Goal: Browse casually: Explore the website without a specific task or goal

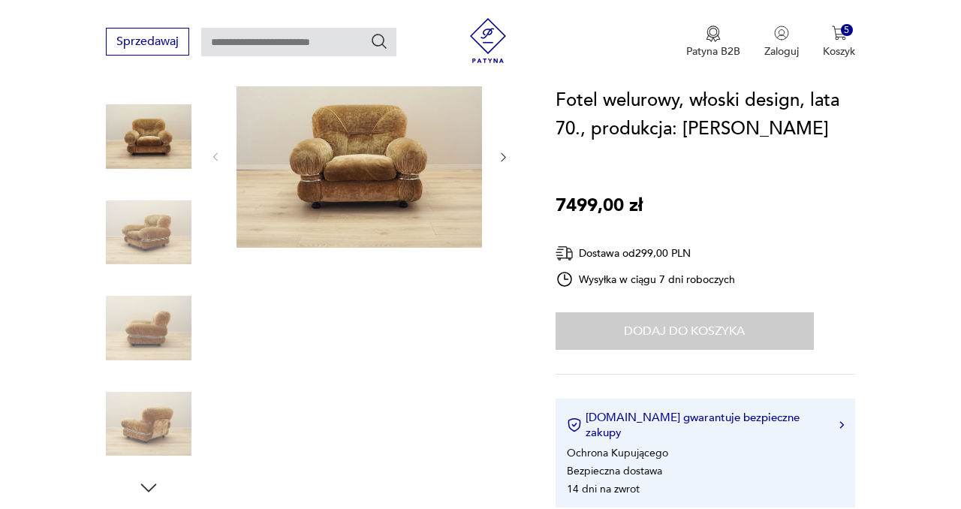
click at [152, 240] on img at bounding box center [149, 233] width 86 height 86
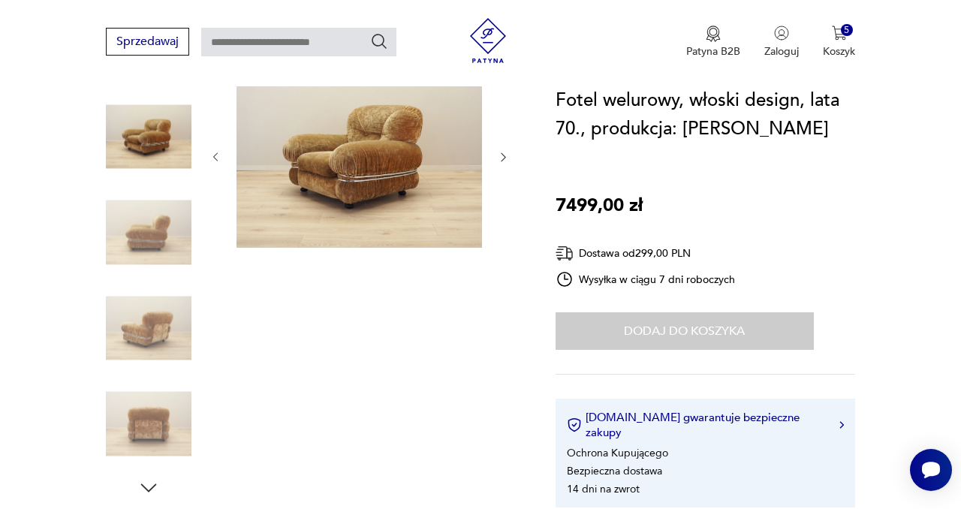
click at [147, 329] on img at bounding box center [149, 328] width 86 height 86
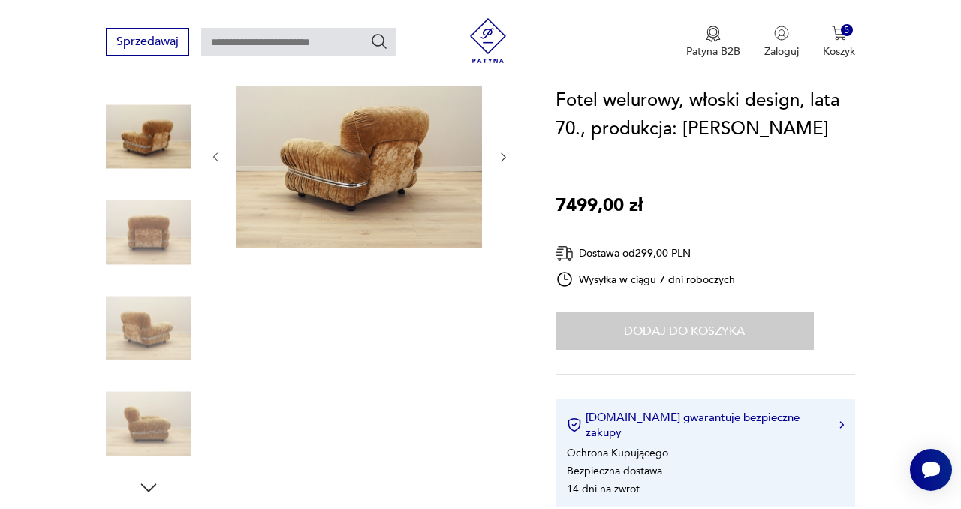
click at [155, 427] on img at bounding box center [149, 424] width 86 height 86
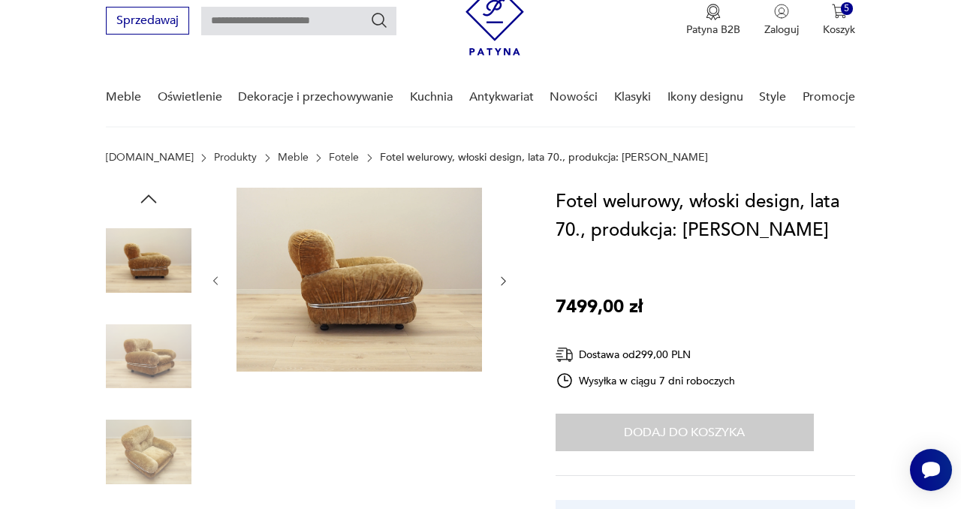
scroll to position [148, 0]
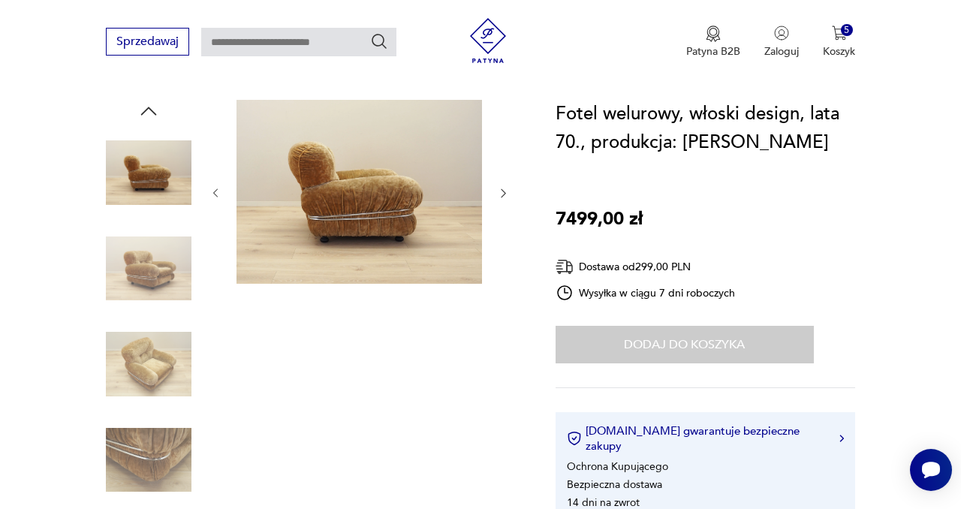
click at [156, 375] on img at bounding box center [149, 364] width 86 height 86
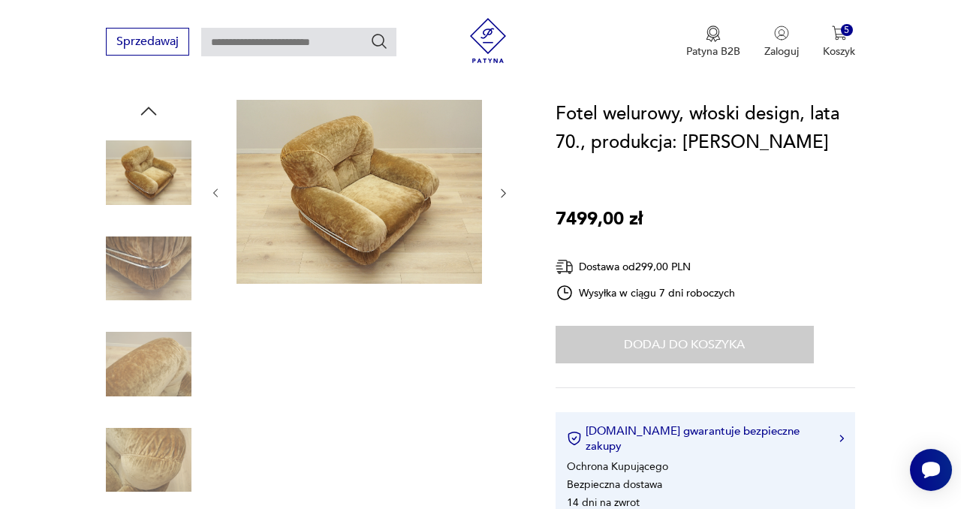
click at [500, 191] on icon "button" at bounding box center [503, 193] width 12 height 12
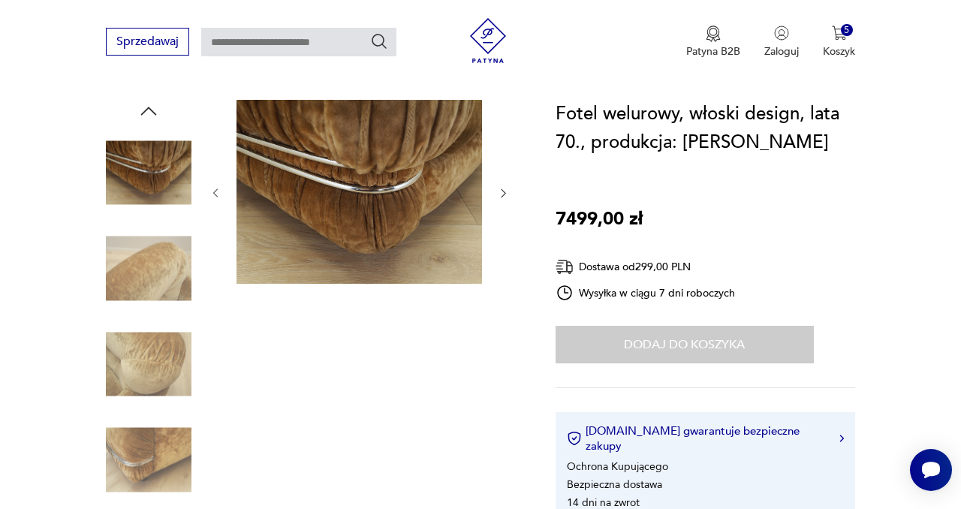
click at [157, 278] on img at bounding box center [149, 269] width 86 height 86
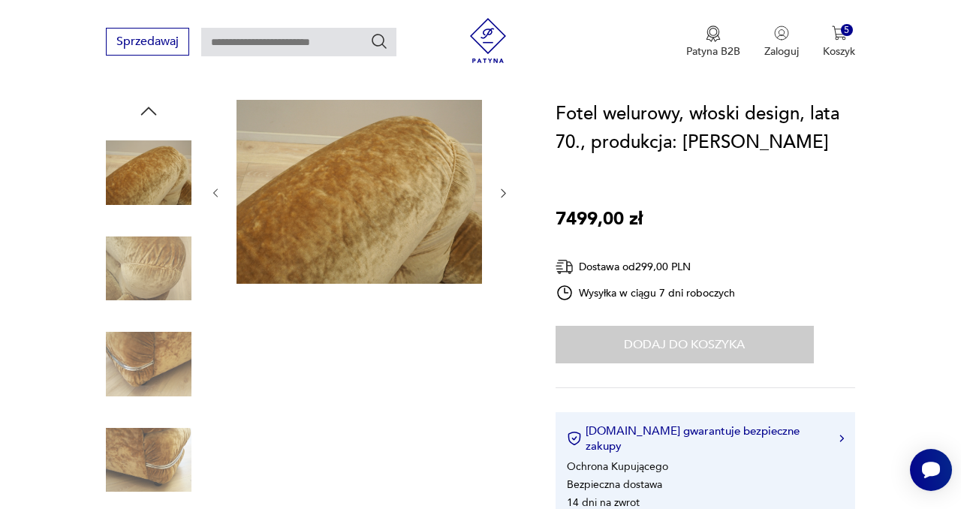
click at [159, 476] on img at bounding box center [149, 460] width 86 height 86
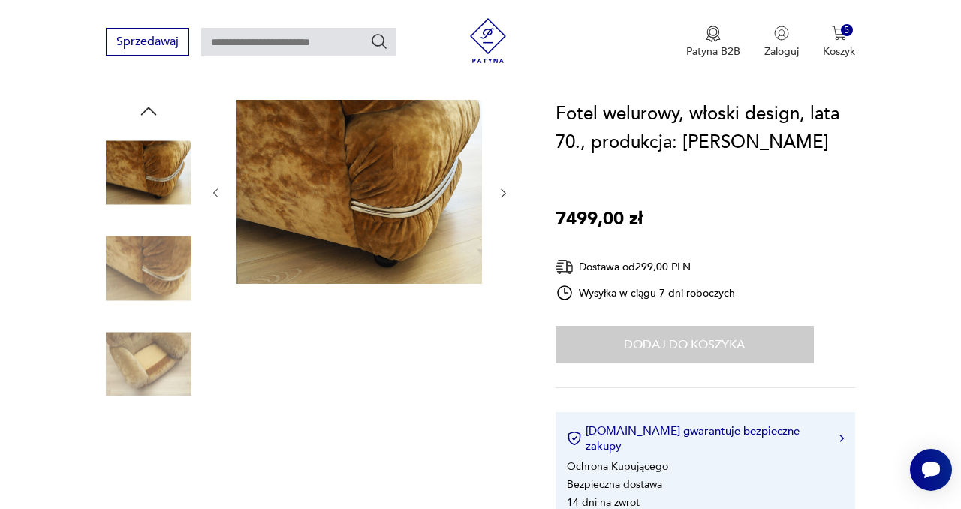
click at [153, 286] on img at bounding box center [149, 269] width 86 height 86
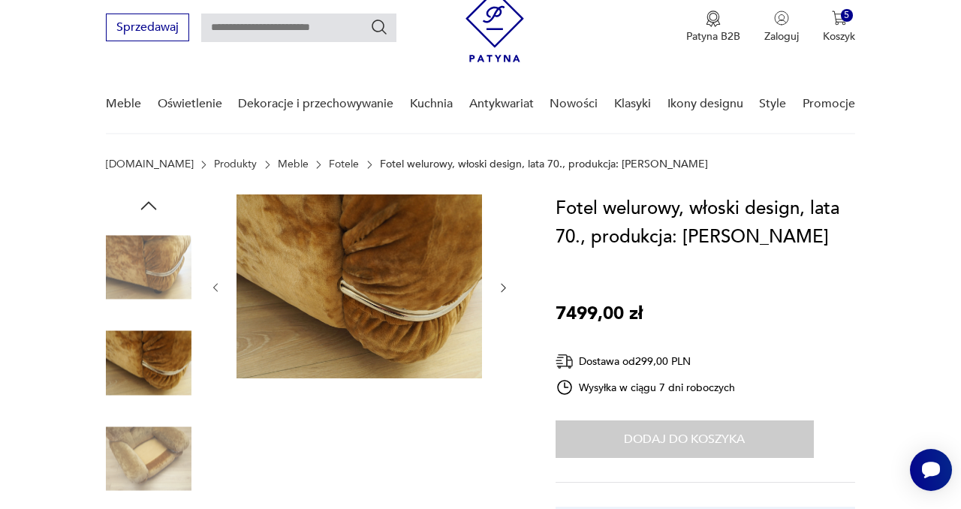
scroll to position [61, 0]
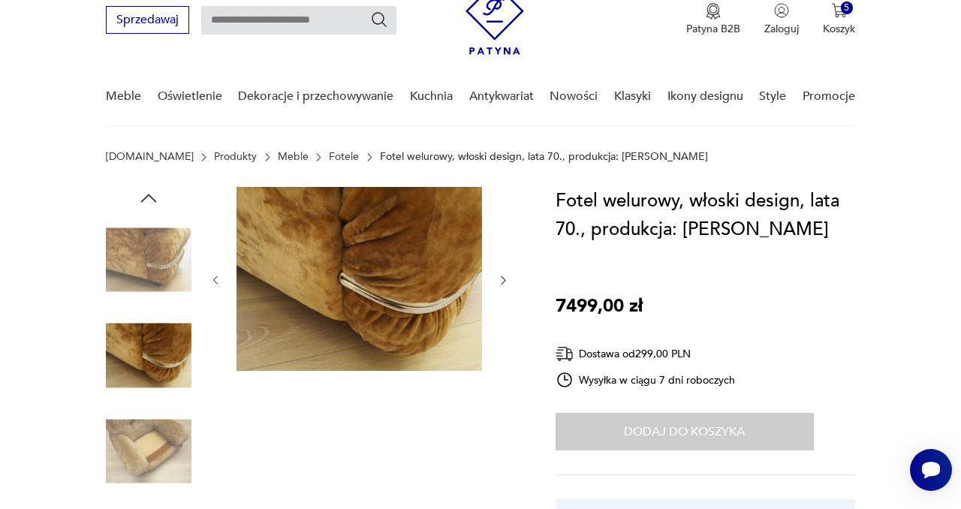
click at [146, 200] on icon "button" at bounding box center [148, 198] width 23 height 23
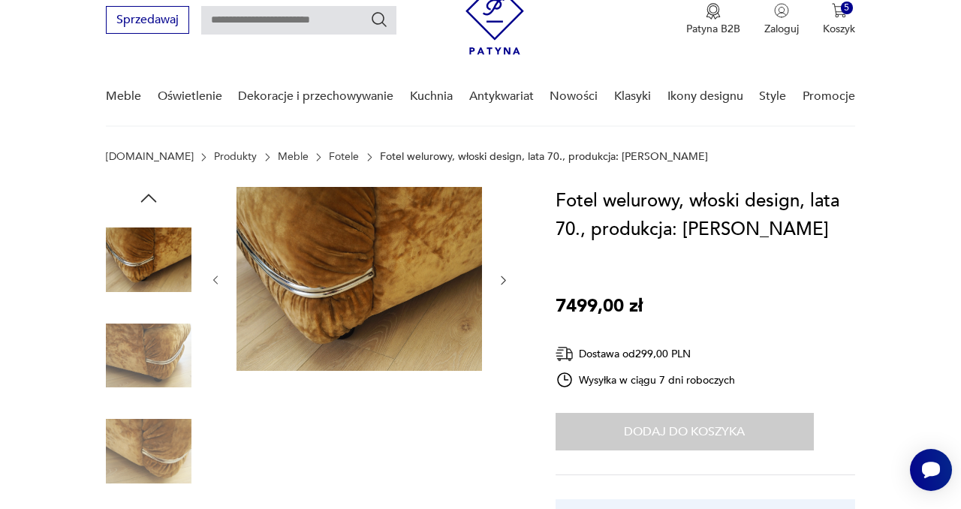
click at [149, 205] on icon "button" at bounding box center [148, 198] width 23 height 23
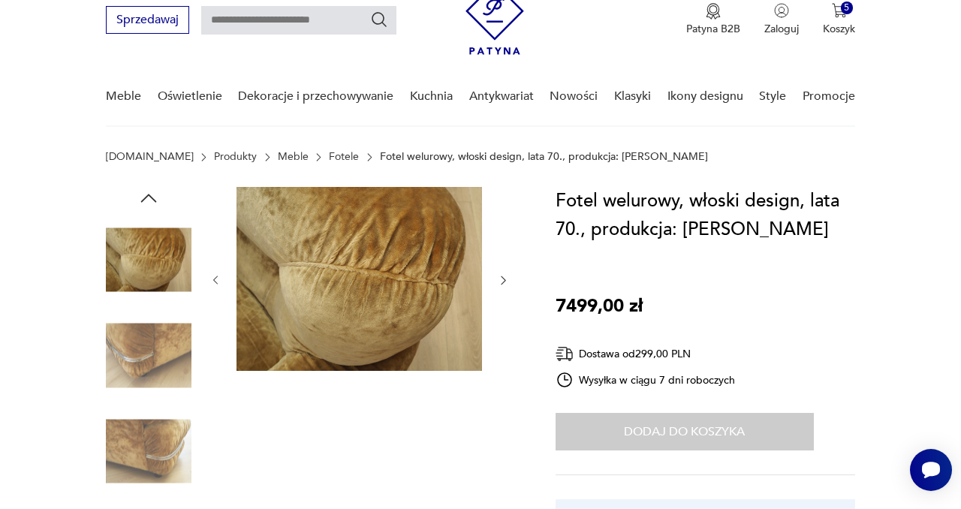
click at [151, 205] on icon "button" at bounding box center [148, 198] width 23 height 23
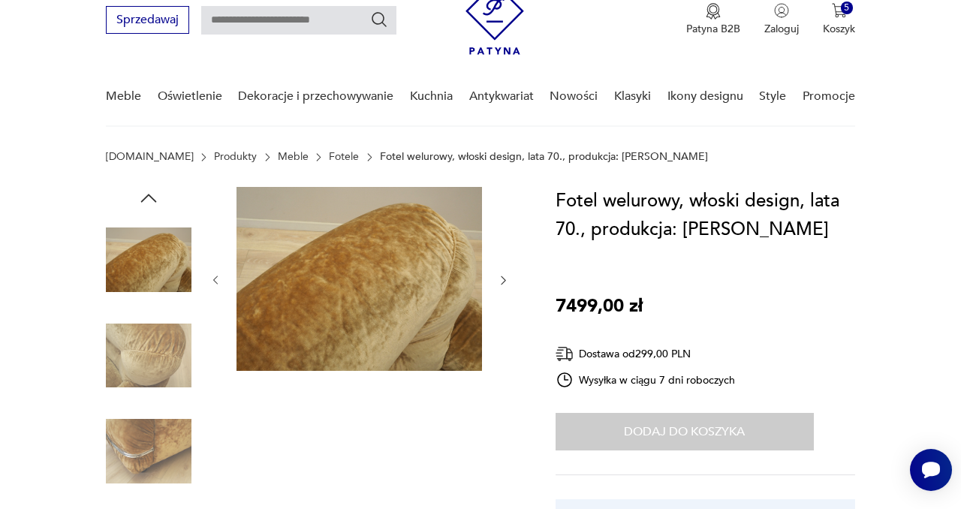
click at [149, 204] on icon "button" at bounding box center [148, 198] width 23 height 23
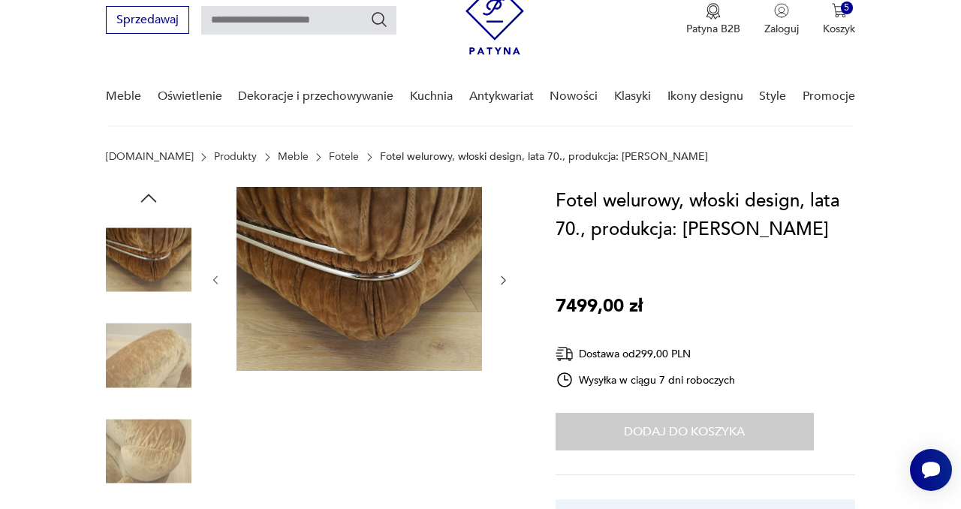
click at [502, 281] on icon "button" at bounding box center [503, 280] width 12 height 12
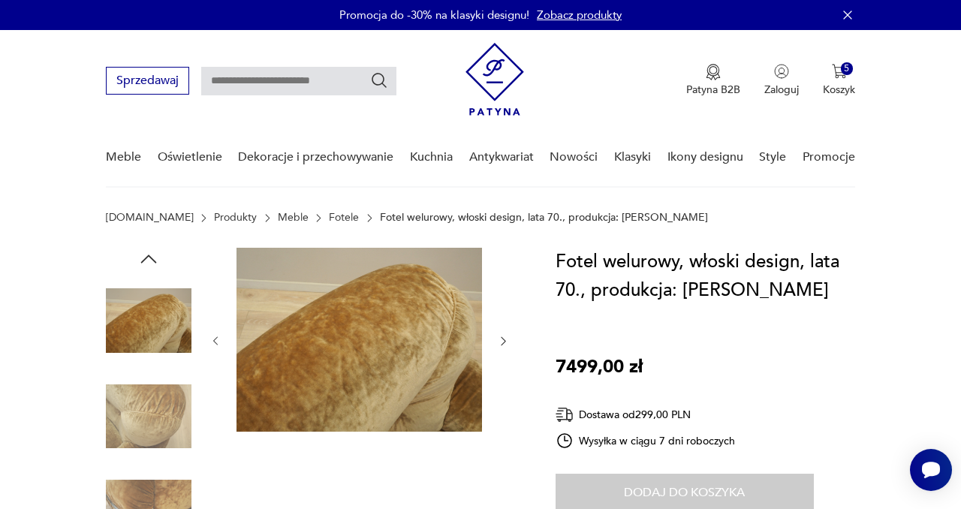
scroll to position [1, 0]
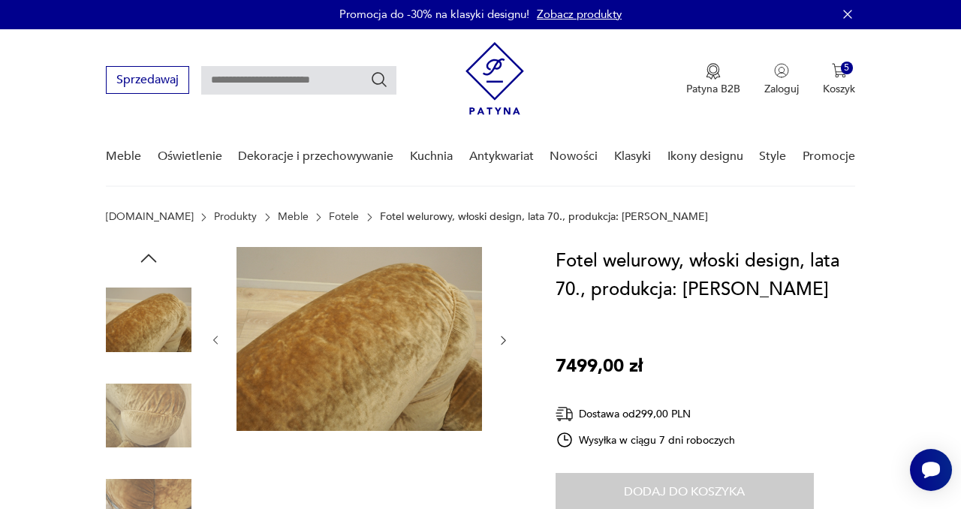
click at [106, 325] on img at bounding box center [149, 320] width 86 height 86
click at [149, 258] on icon "button" at bounding box center [148, 258] width 23 height 23
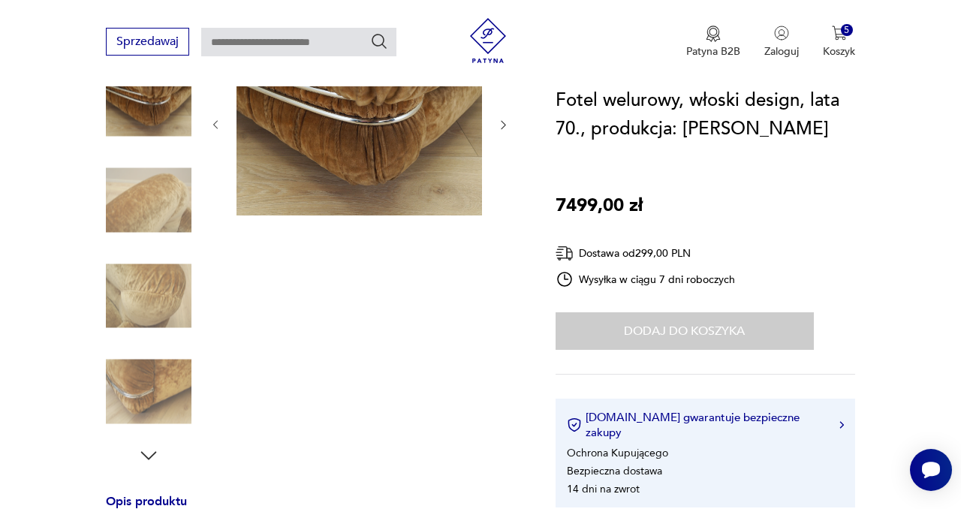
scroll to position [218, 0]
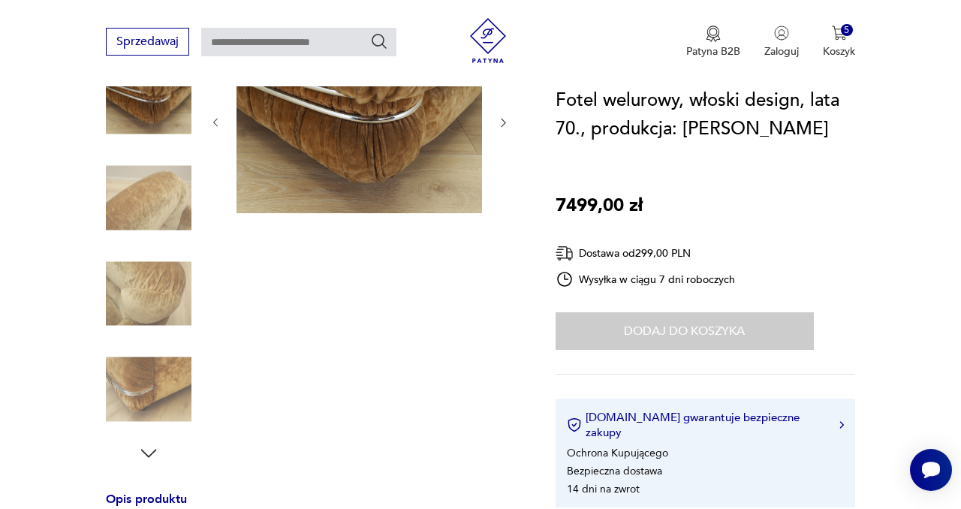
click at [176, 294] on img at bounding box center [149, 294] width 86 height 86
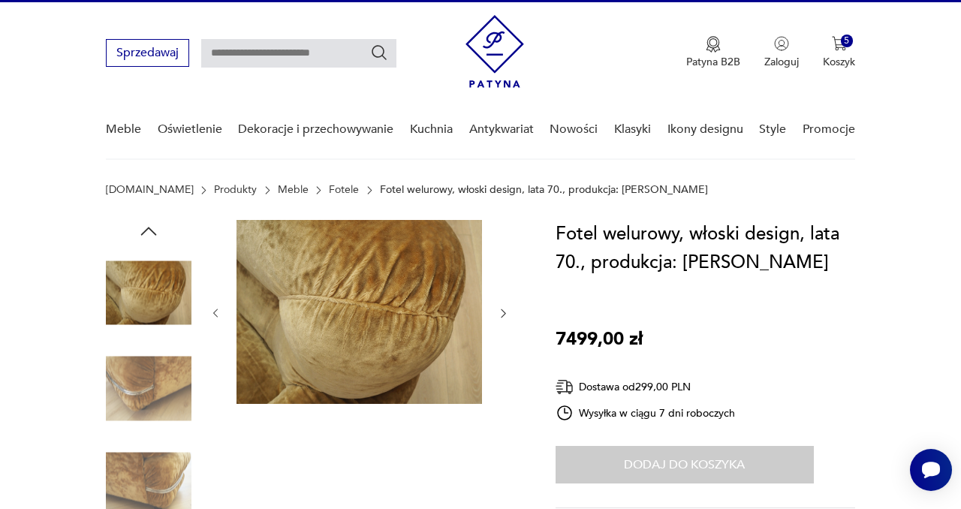
scroll to position [15, 0]
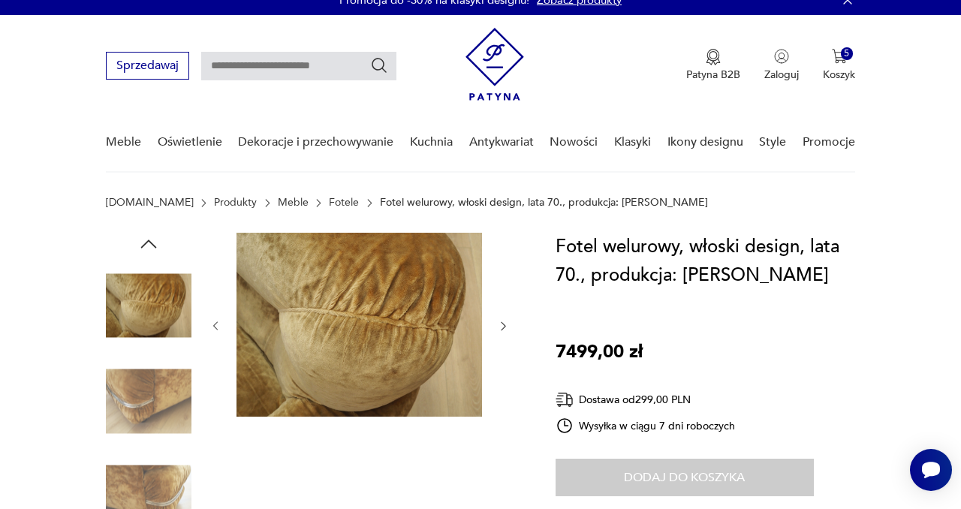
click at [150, 408] on img at bounding box center [149, 402] width 86 height 86
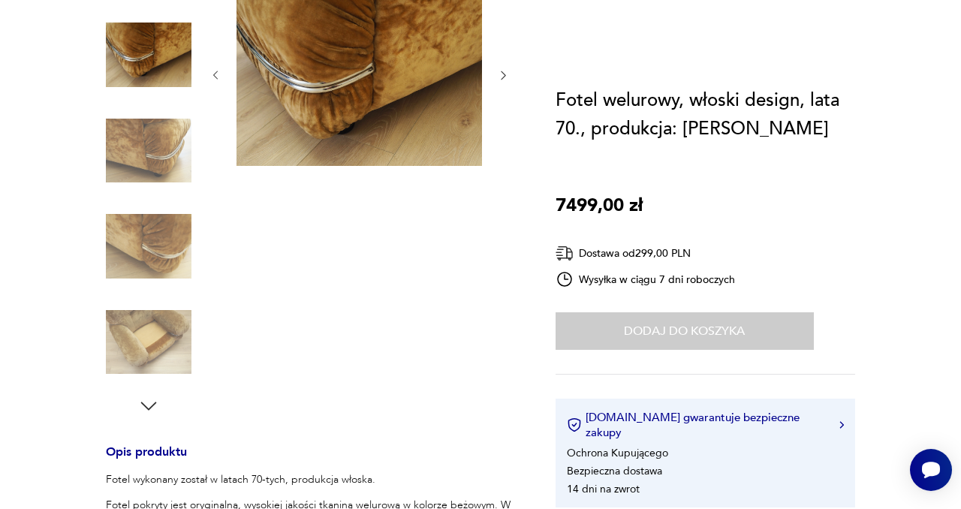
scroll to position [27, 0]
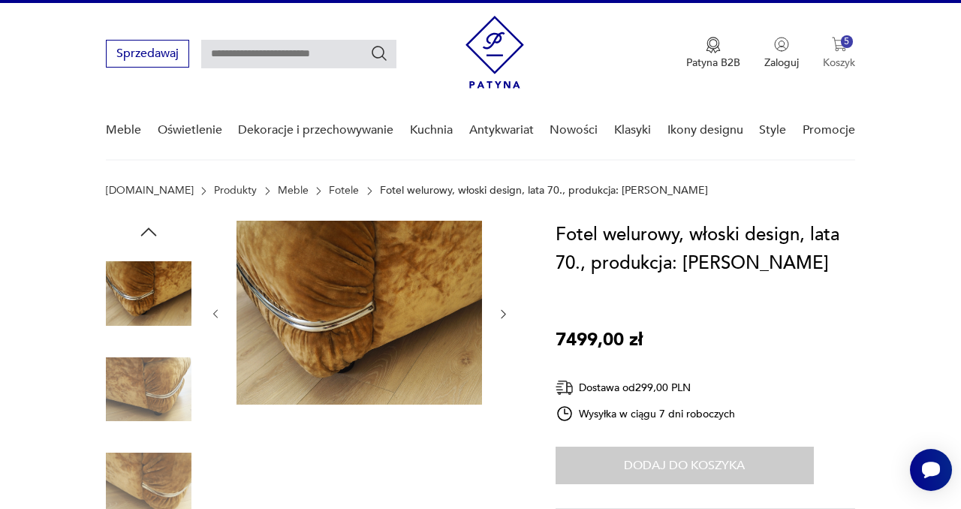
click at [839, 45] on img "button" at bounding box center [839, 44] width 15 height 15
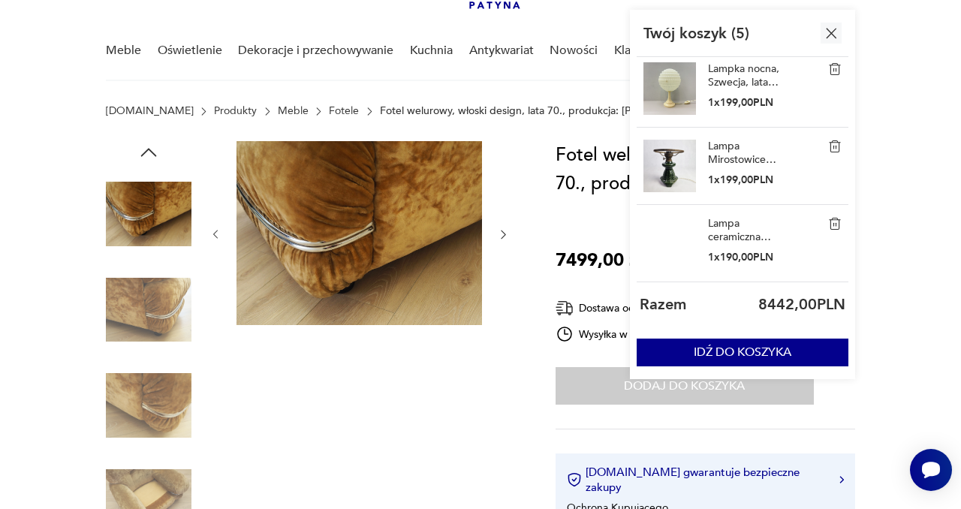
scroll to position [0, 0]
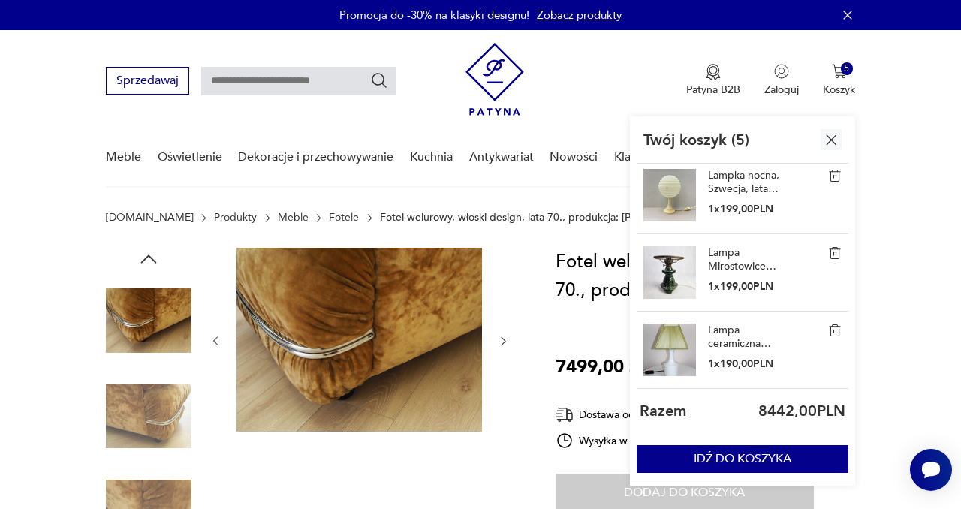
click at [161, 399] on img at bounding box center [149, 417] width 86 height 86
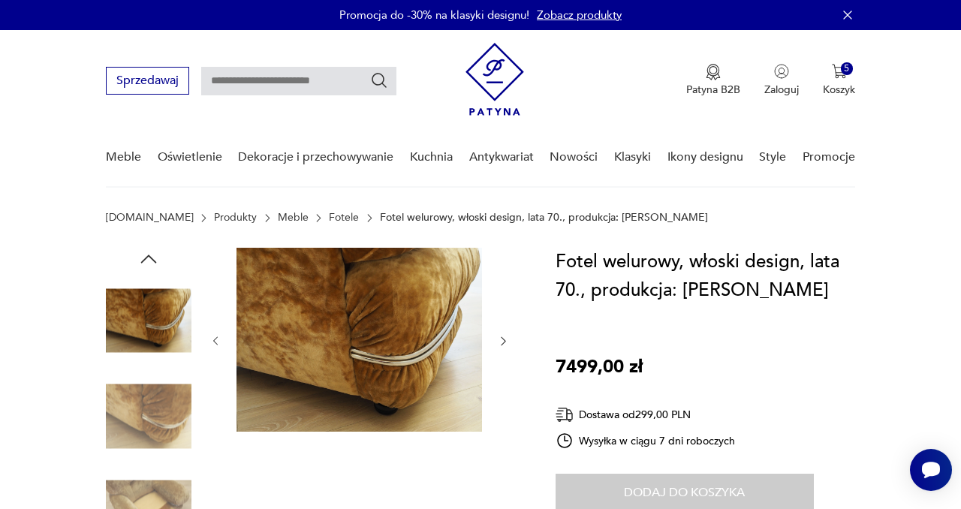
click at [502, 339] on icon "button" at bounding box center [503, 341] width 12 height 12
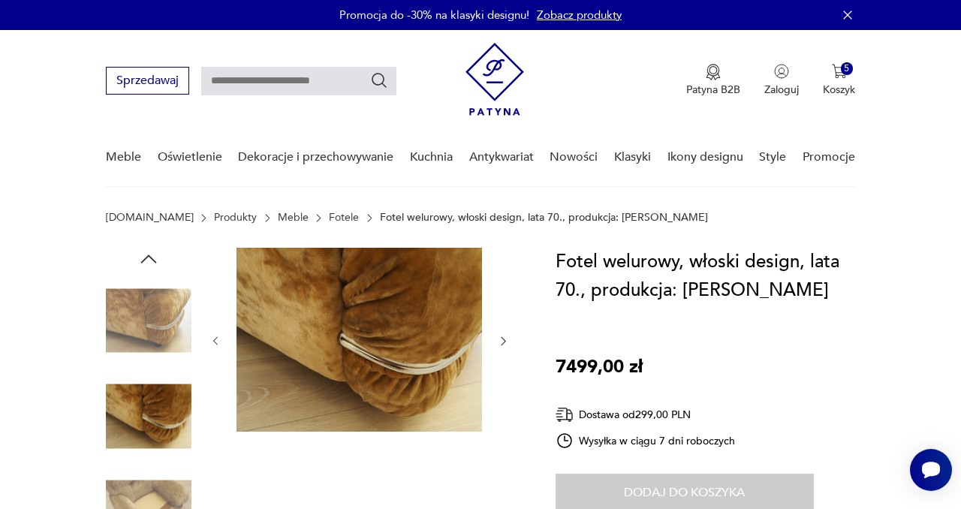
click at [502, 339] on icon "button" at bounding box center [503, 341] width 12 height 12
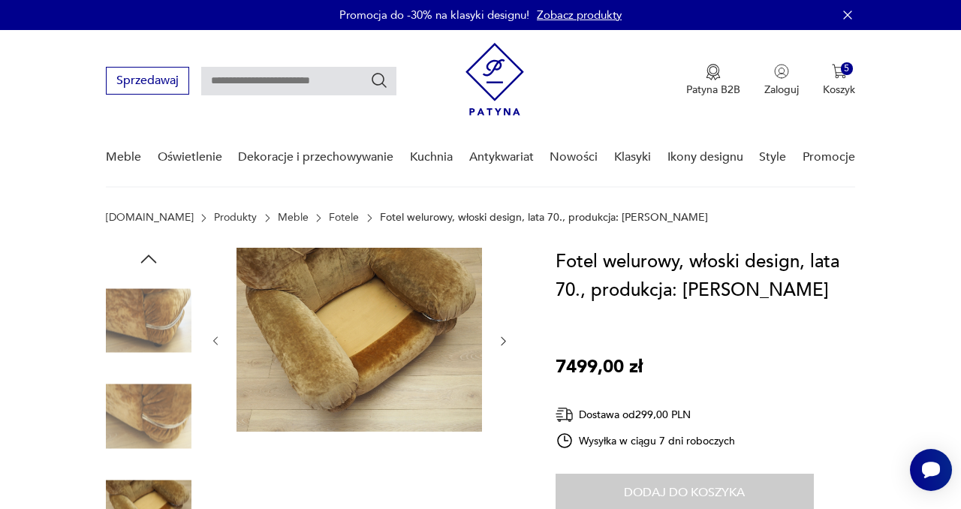
click at [212, 342] on icon "button" at bounding box center [215, 341] width 12 height 12
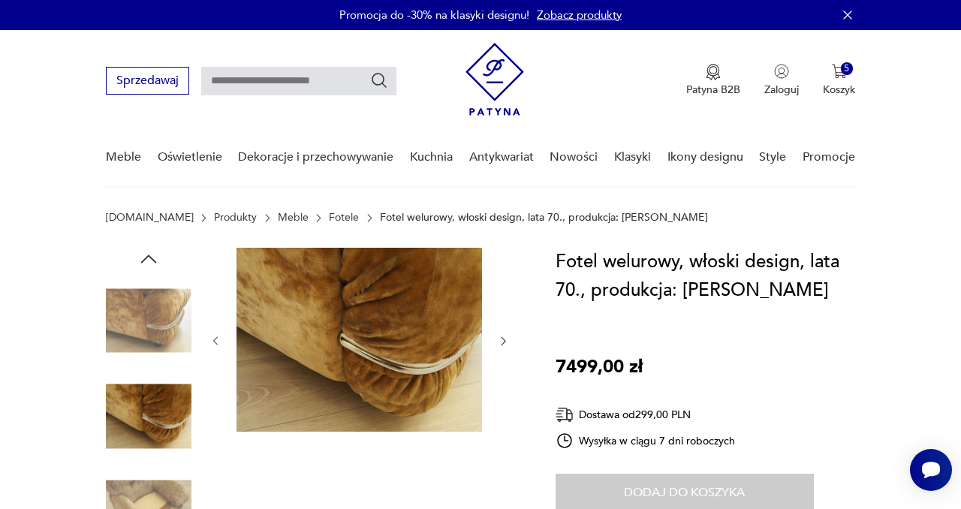
click at [212, 342] on icon "button" at bounding box center [215, 341] width 12 height 12
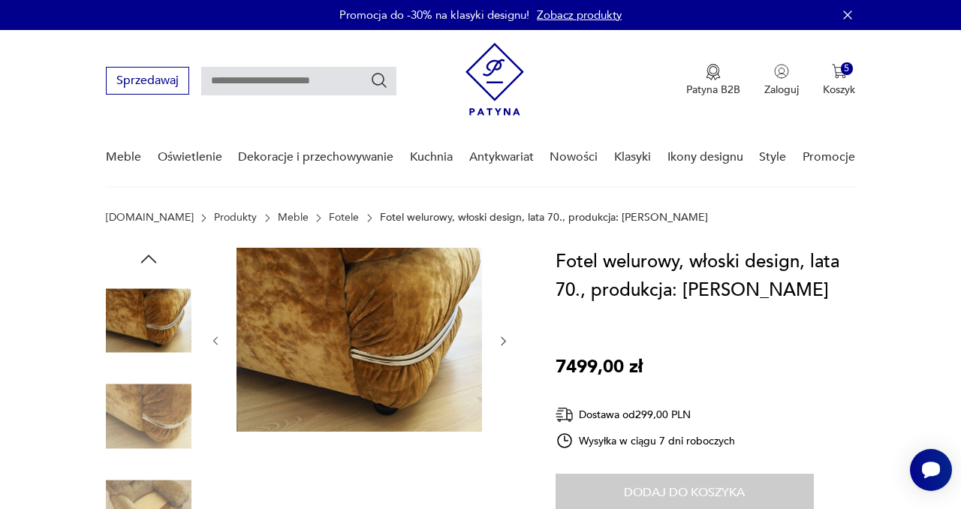
click at [499, 337] on icon "button" at bounding box center [503, 341] width 12 height 12
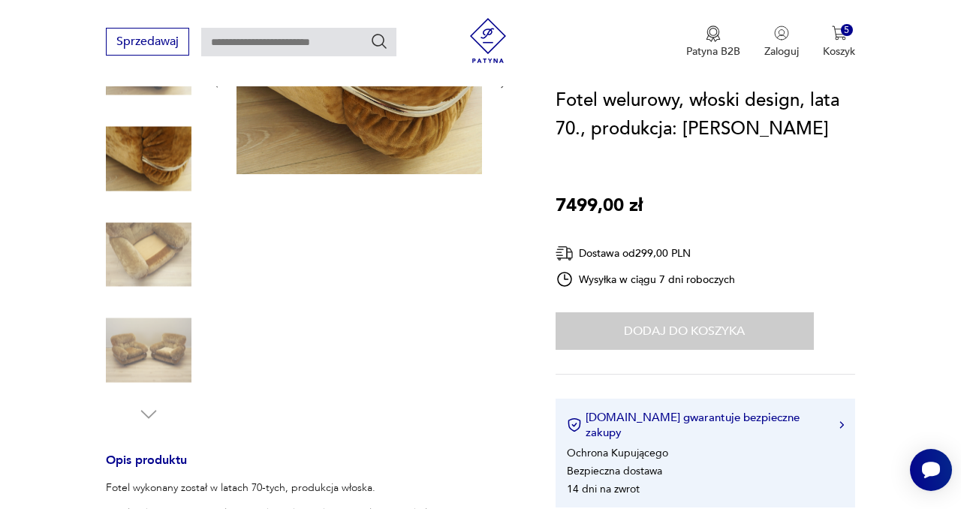
scroll to position [353, 0]
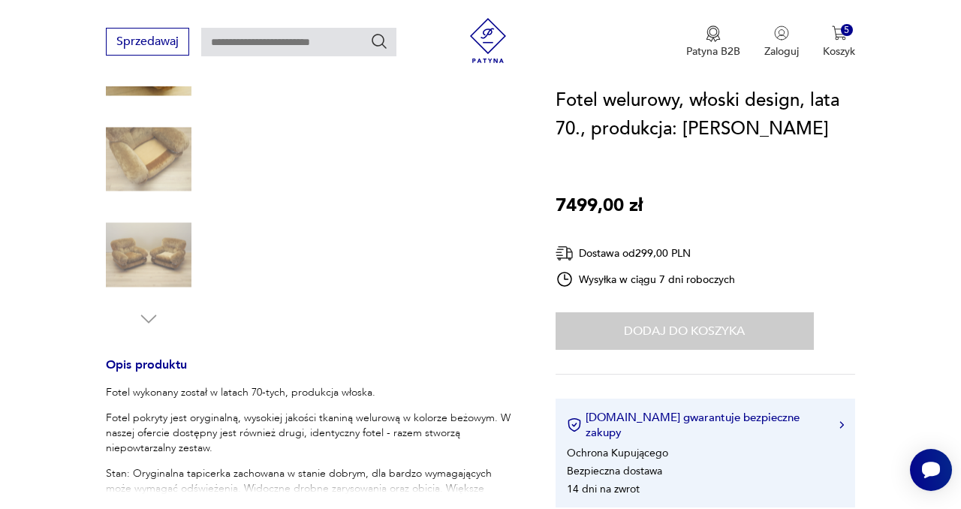
click at [124, 267] on img at bounding box center [149, 255] width 86 height 86
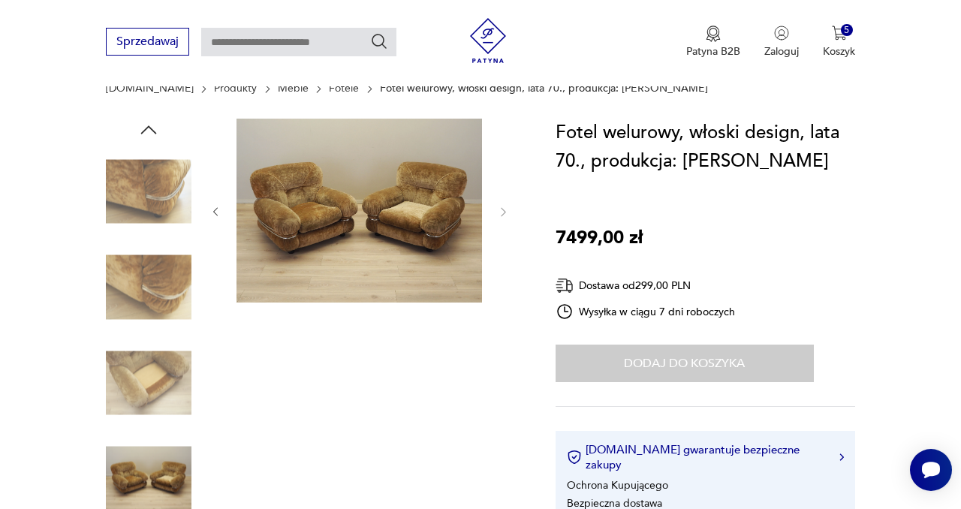
scroll to position [136, 0]
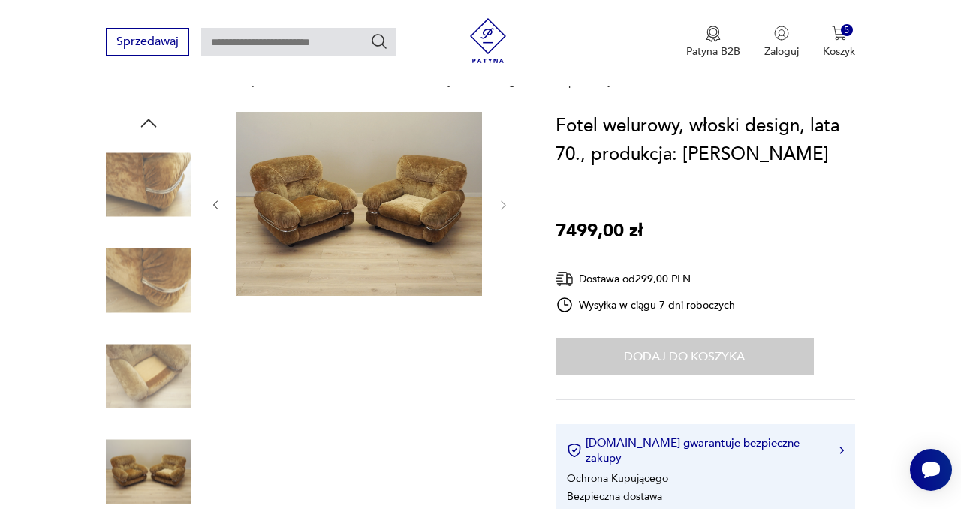
click at [155, 472] on img at bounding box center [149, 472] width 86 height 86
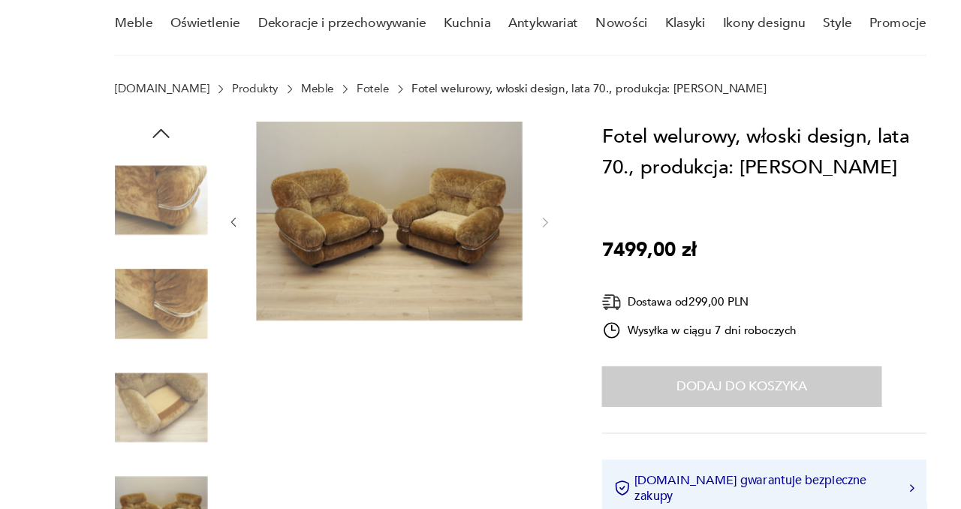
scroll to position [0, 0]
